Goal: Task Accomplishment & Management: Manage account settings

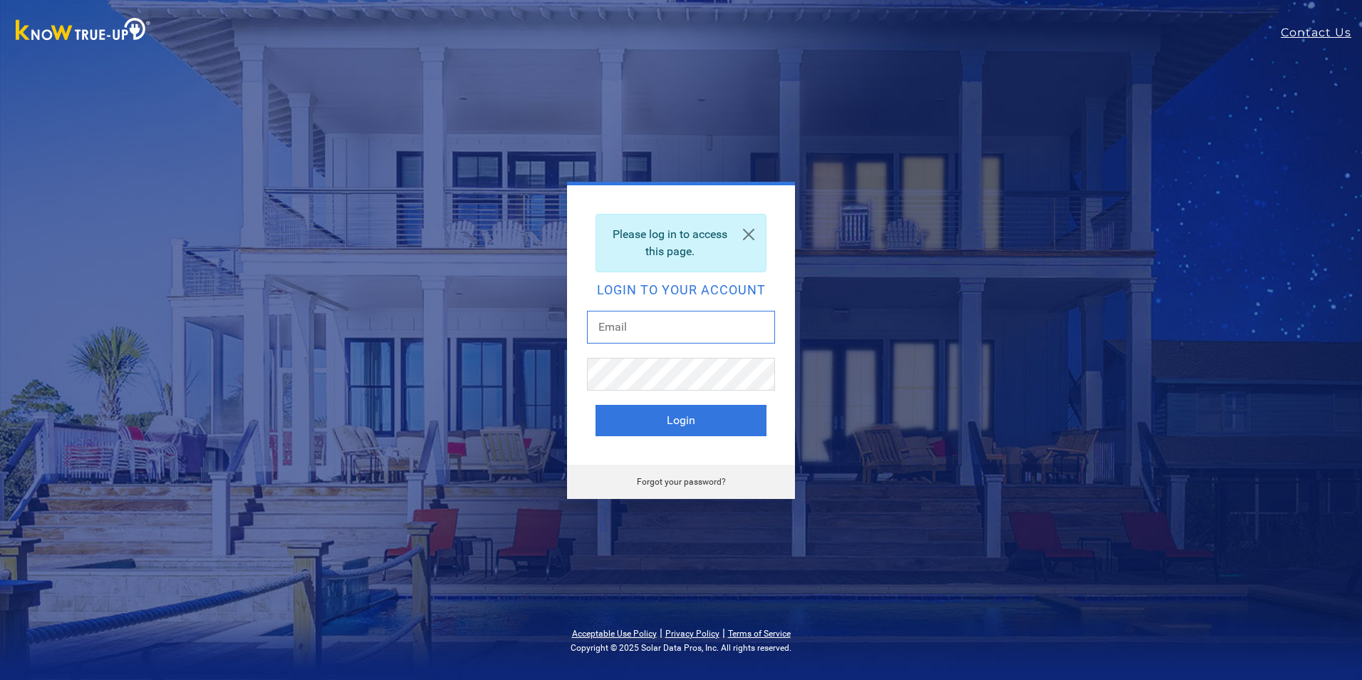
click at [641, 324] on input "text" at bounding box center [681, 327] width 188 height 33
type input "[EMAIL_ADDRESS][DOMAIN_NAME]"
click at [699, 428] on button "Login" at bounding box center [681, 420] width 171 height 31
click at [671, 428] on button "Login" at bounding box center [681, 420] width 171 height 31
